Goal: Navigation & Orientation: Find specific page/section

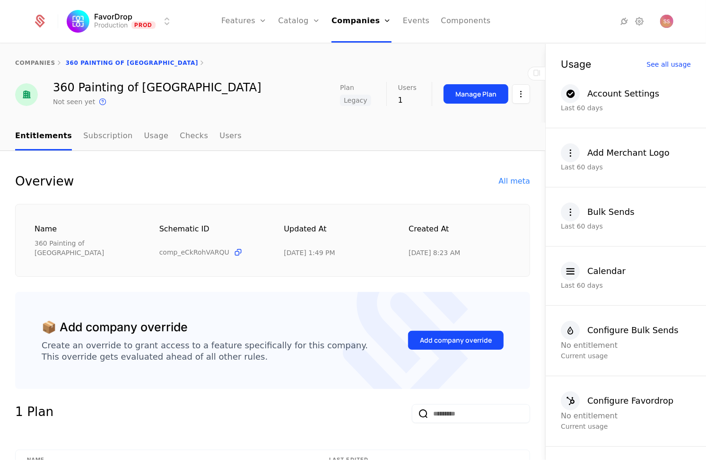
click at [149, 23] on html "FavorDrop Production Prod Features Features Flags Catalog Plans Add Ons Credits…" at bounding box center [353, 230] width 706 height 460
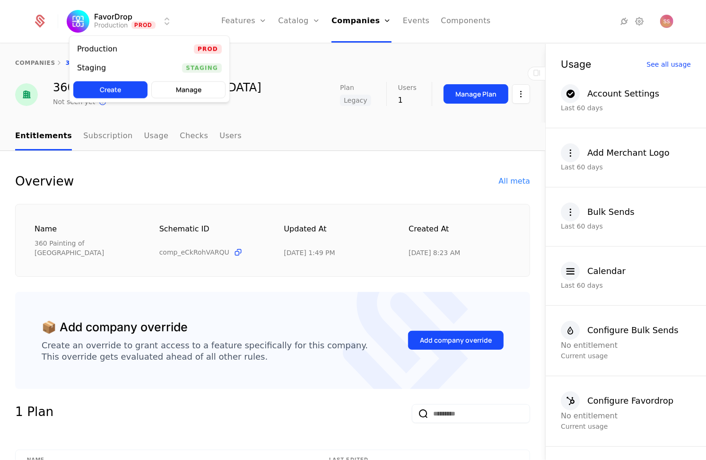
click at [124, 69] on div "Staging Staging" at bounding box center [150, 68] width 160 height 19
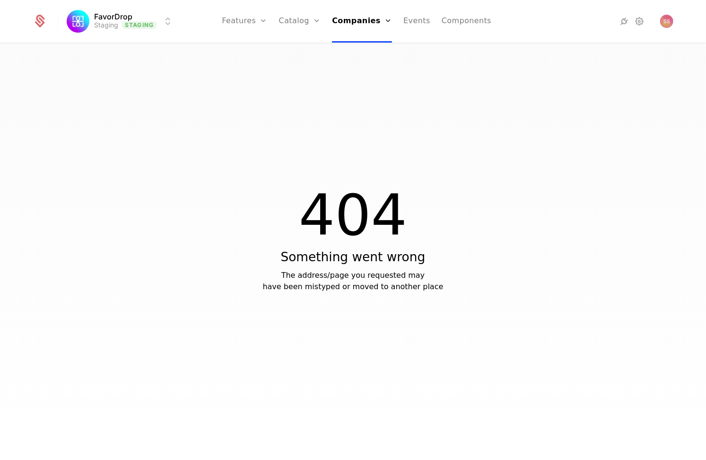
click at [298, 24] on link "Catalog" at bounding box center [300, 21] width 42 height 43
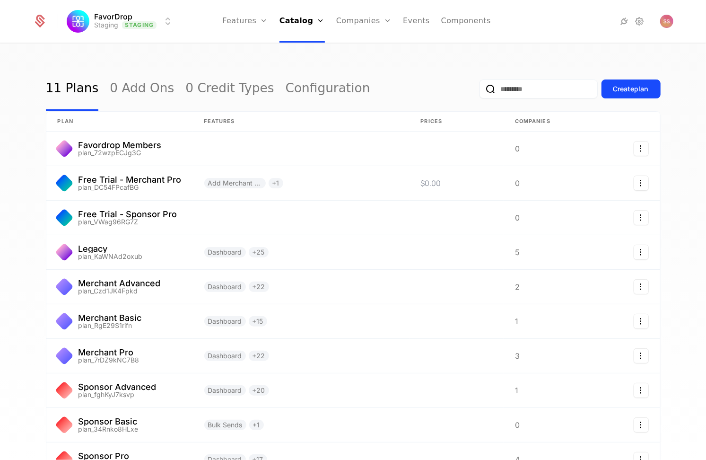
click at [303, 47] on link "Plans" at bounding box center [315, 47] width 49 height 8
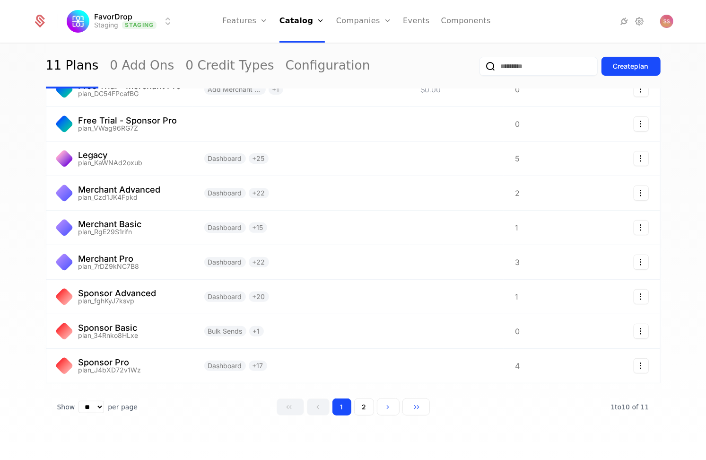
click at [362, 402] on button "2" at bounding box center [364, 406] width 20 height 17
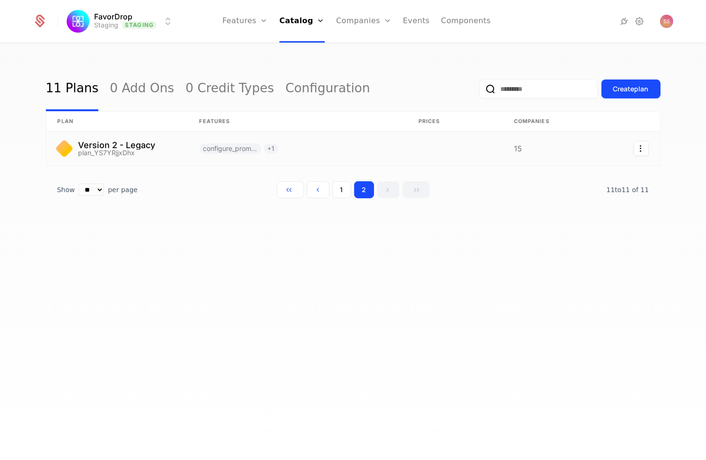
click at [134, 145] on link at bounding box center [117, 148] width 142 height 34
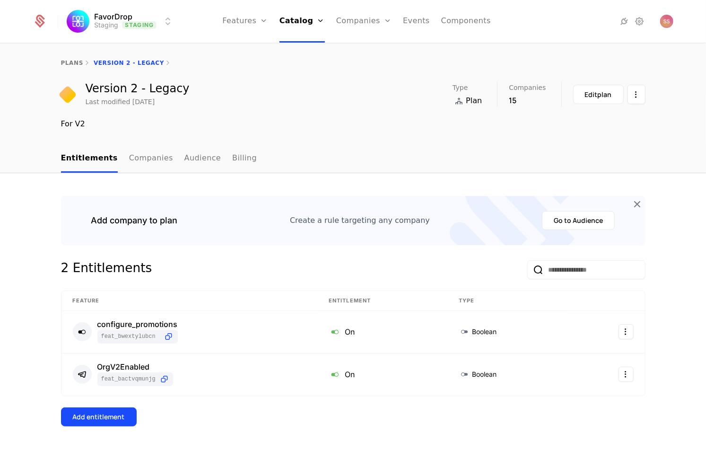
click at [143, 160] on link "Companies" at bounding box center [151, 159] width 44 height 28
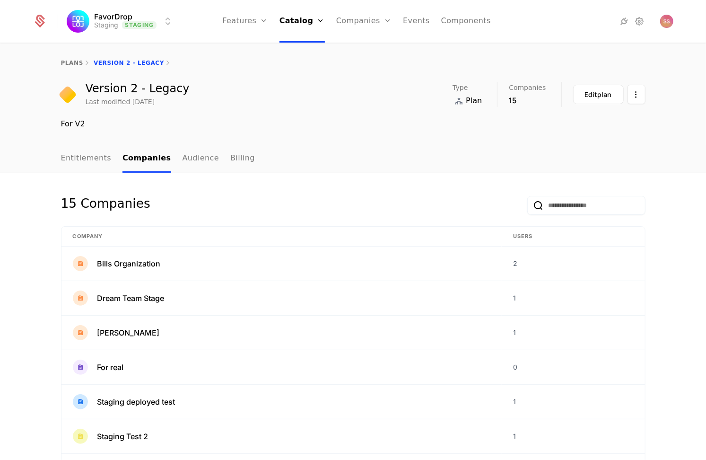
click at [190, 157] on link "Audience" at bounding box center [201, 159] width 37 height 28
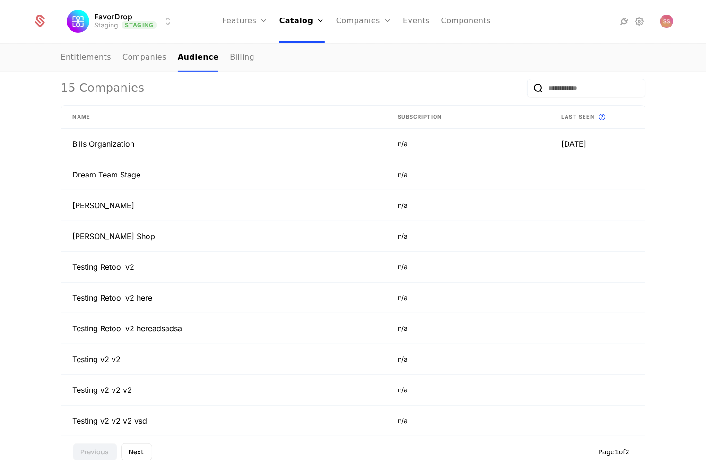
scroll to position [274, 0]
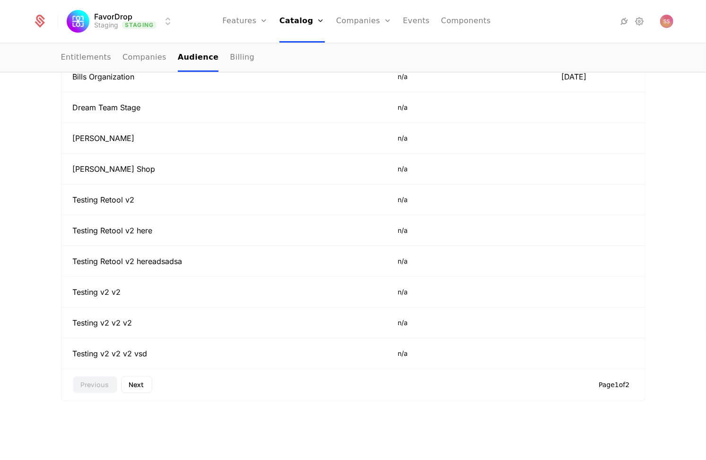
scroll to position [332, 0]
